Goal: Task Accomplishment & Management: Manage account settings

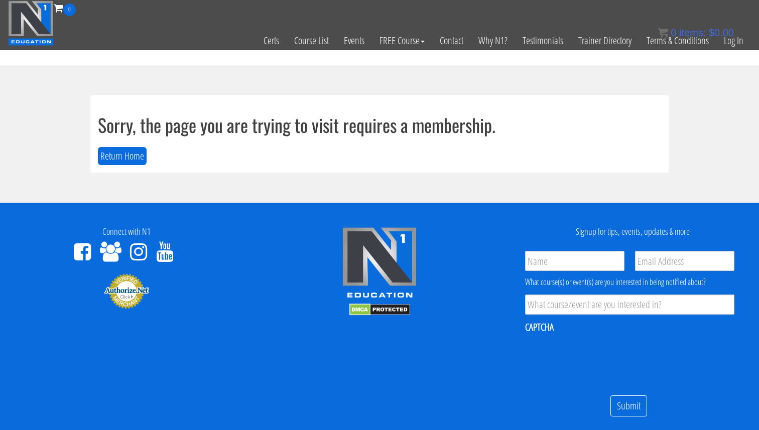
click at [602, 39] on div "0 items: $ 0.00" at bounding box center [696, 32] width 76 height 15
click at [602, 47] on link "Log In" at bounding box center [734, 40] width 35 height 49
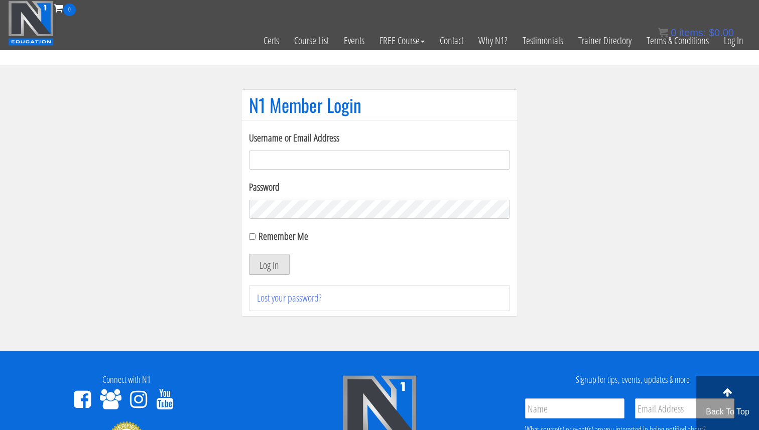
type input "Valerioacri@gmail.com"
click at [270, 260] on button "Log In" at bounding box center [269, 264] width 41 height 21
